Goal: Book appointment/travel/reservation

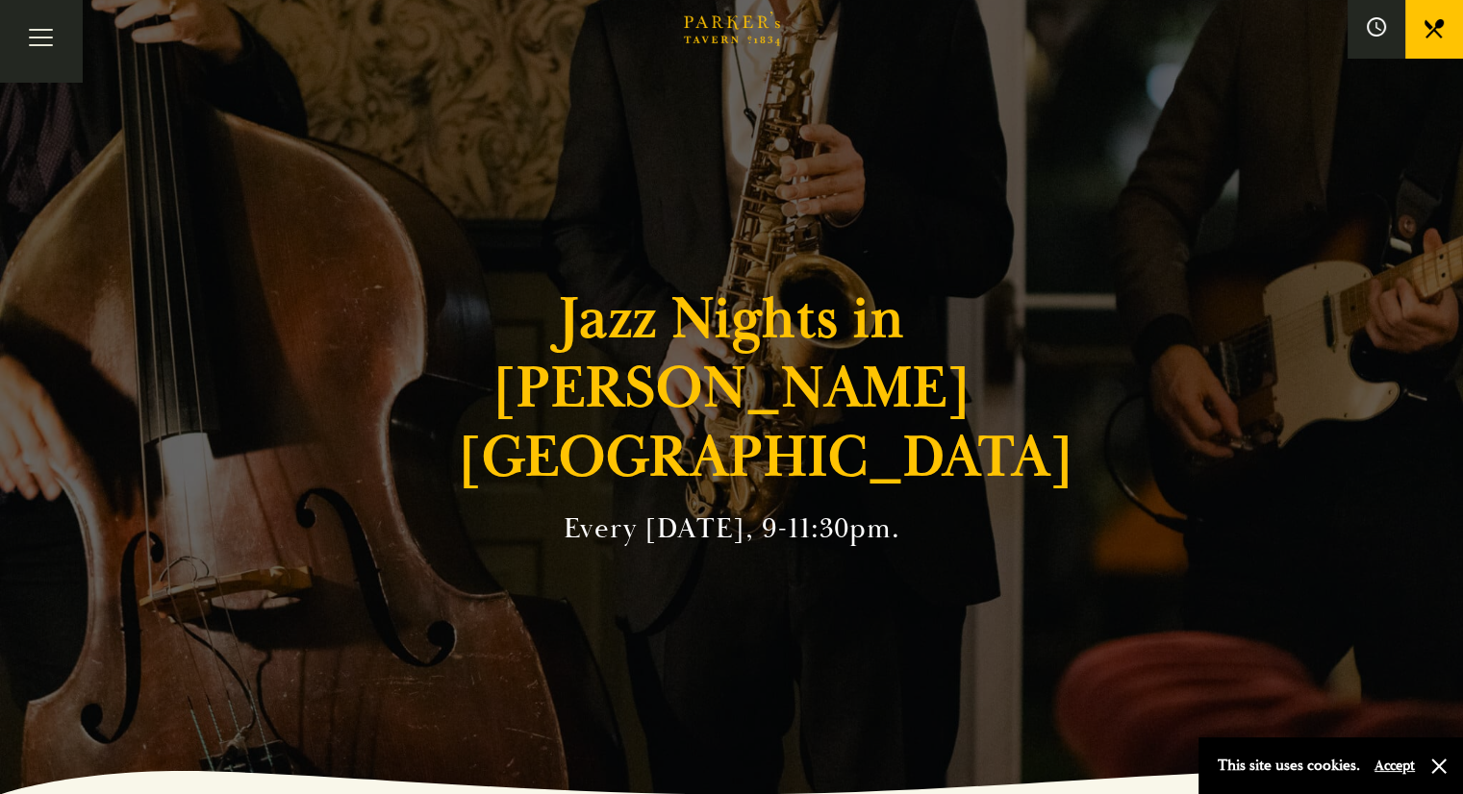
click at [0, 0] on link "What’s On" at bounding box center [0, 0] width 0 height 0
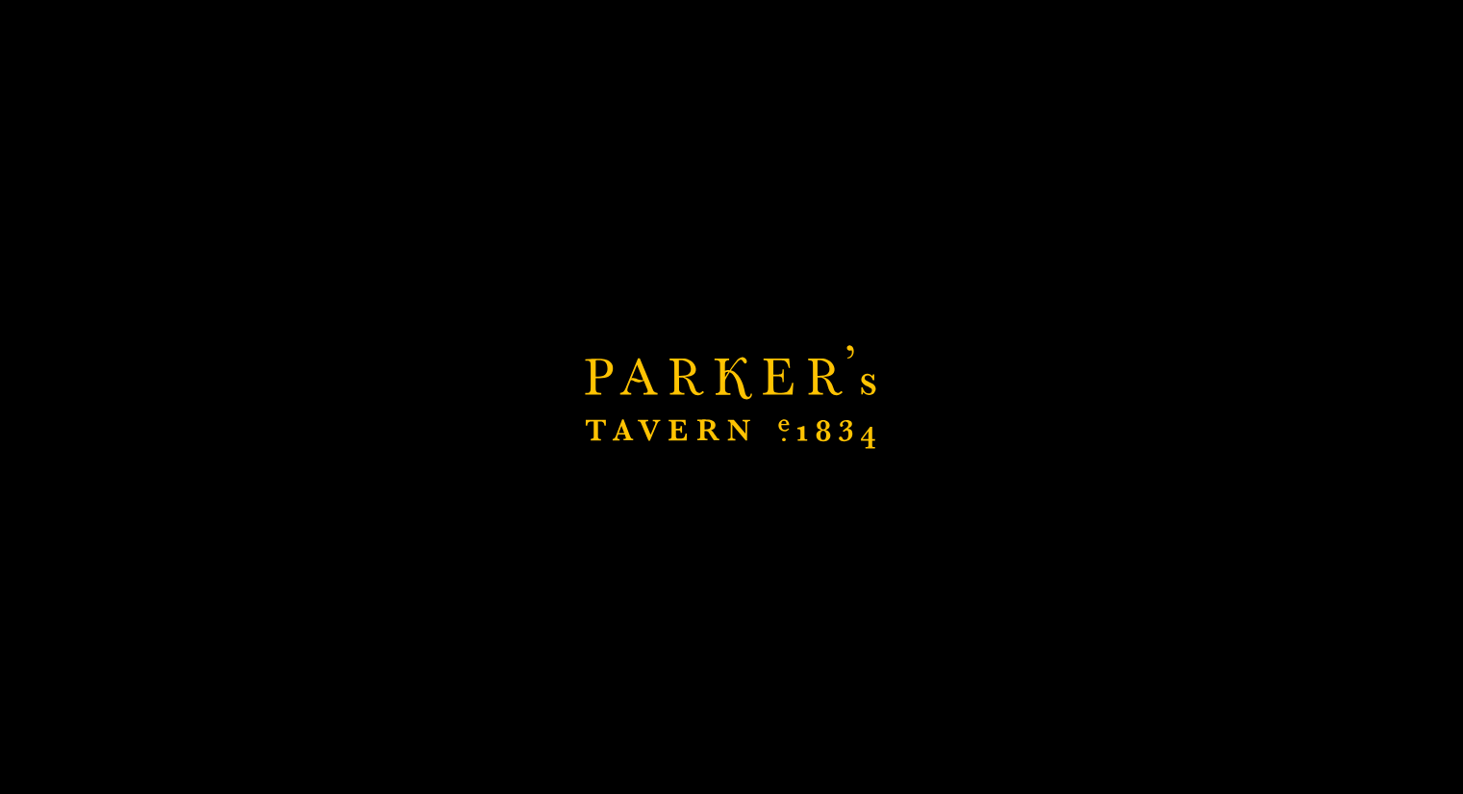
scroll to position [465, 0]
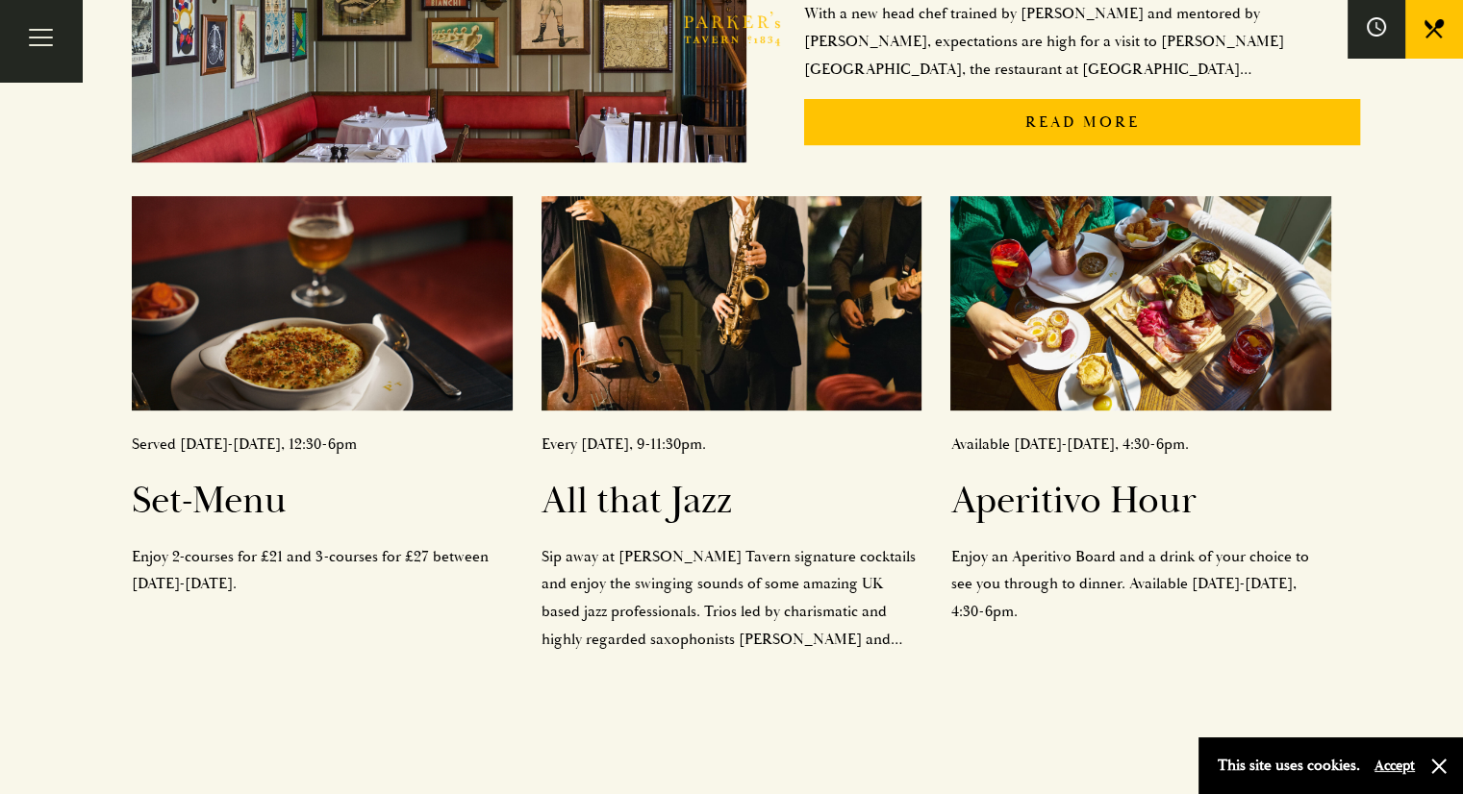
scroll to position [667, 0]
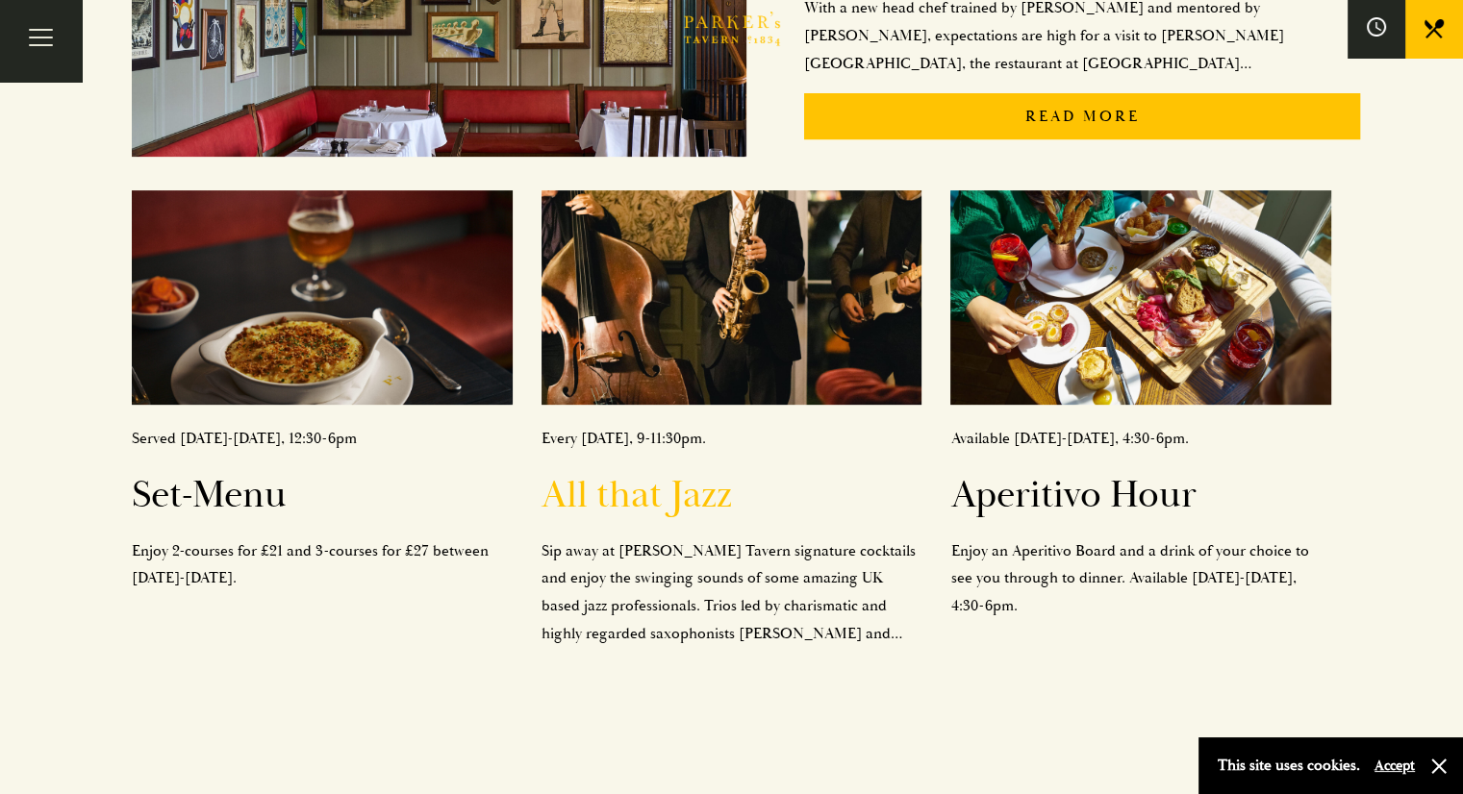
click at [658, 490] on h2 "All that Jazz" at bounding box center [731, 495] width 381 height 46
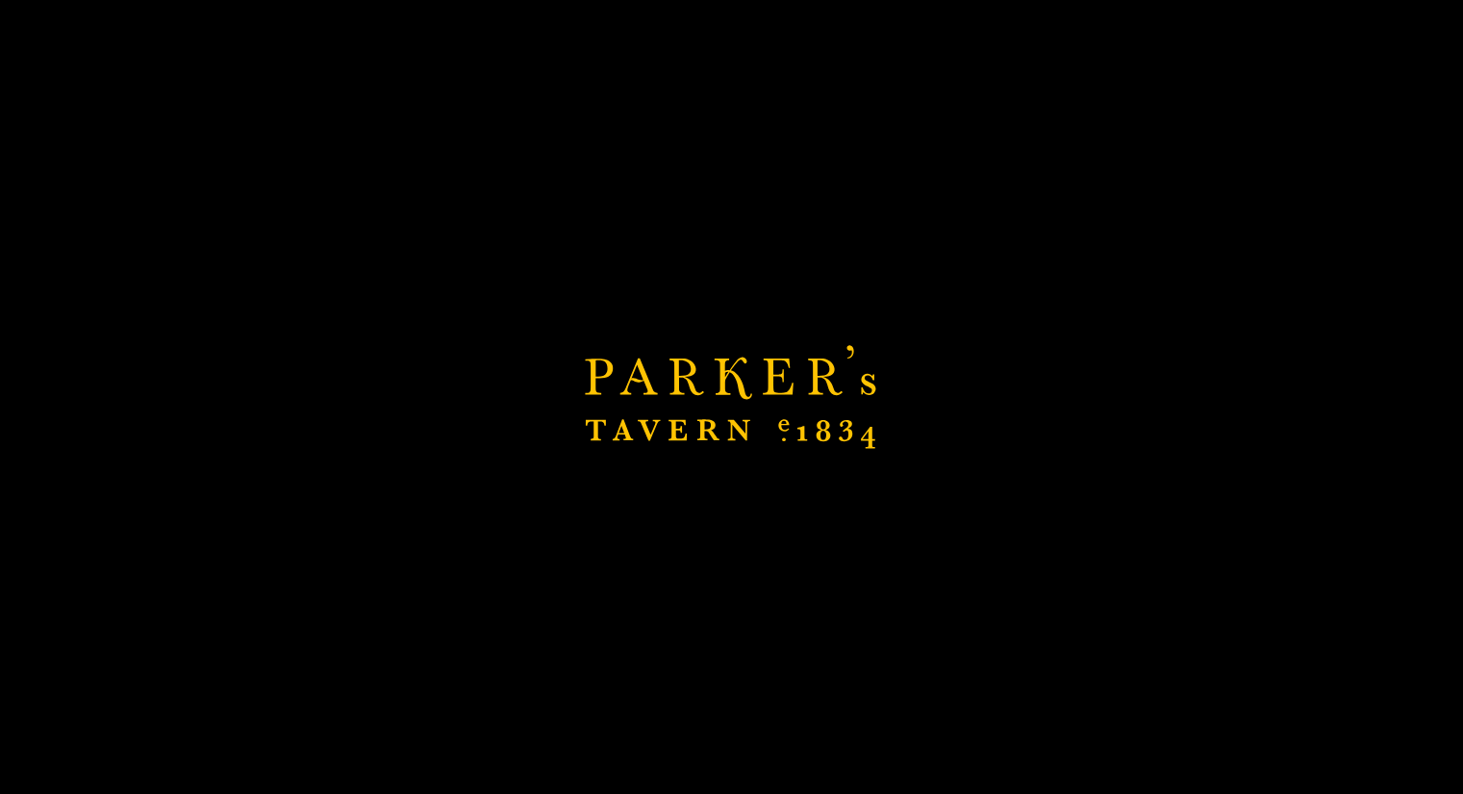
scroll to position [1476, 0]
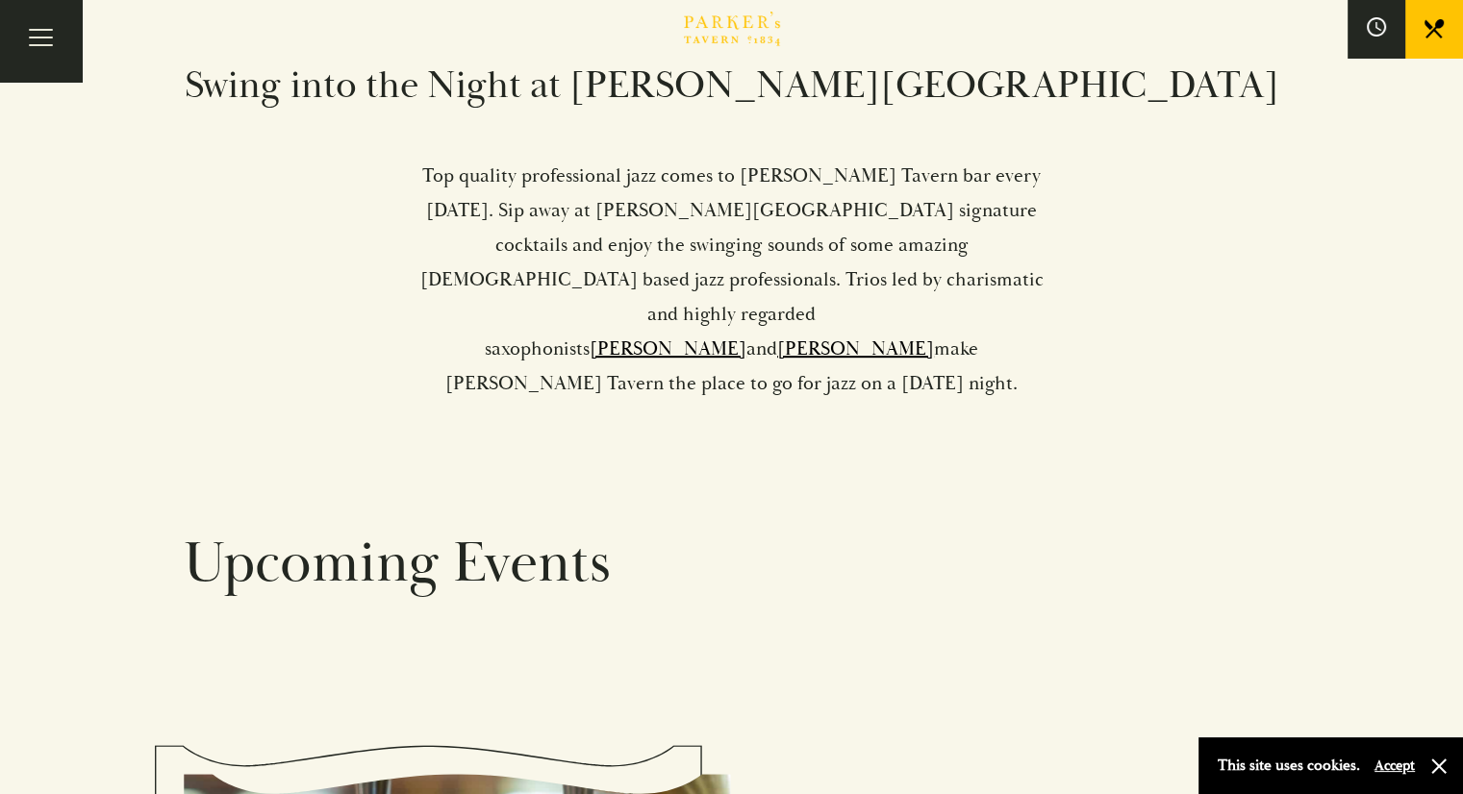
scroll to position [841, 0]
